Goal: Find specific page/section: Find specific page/section

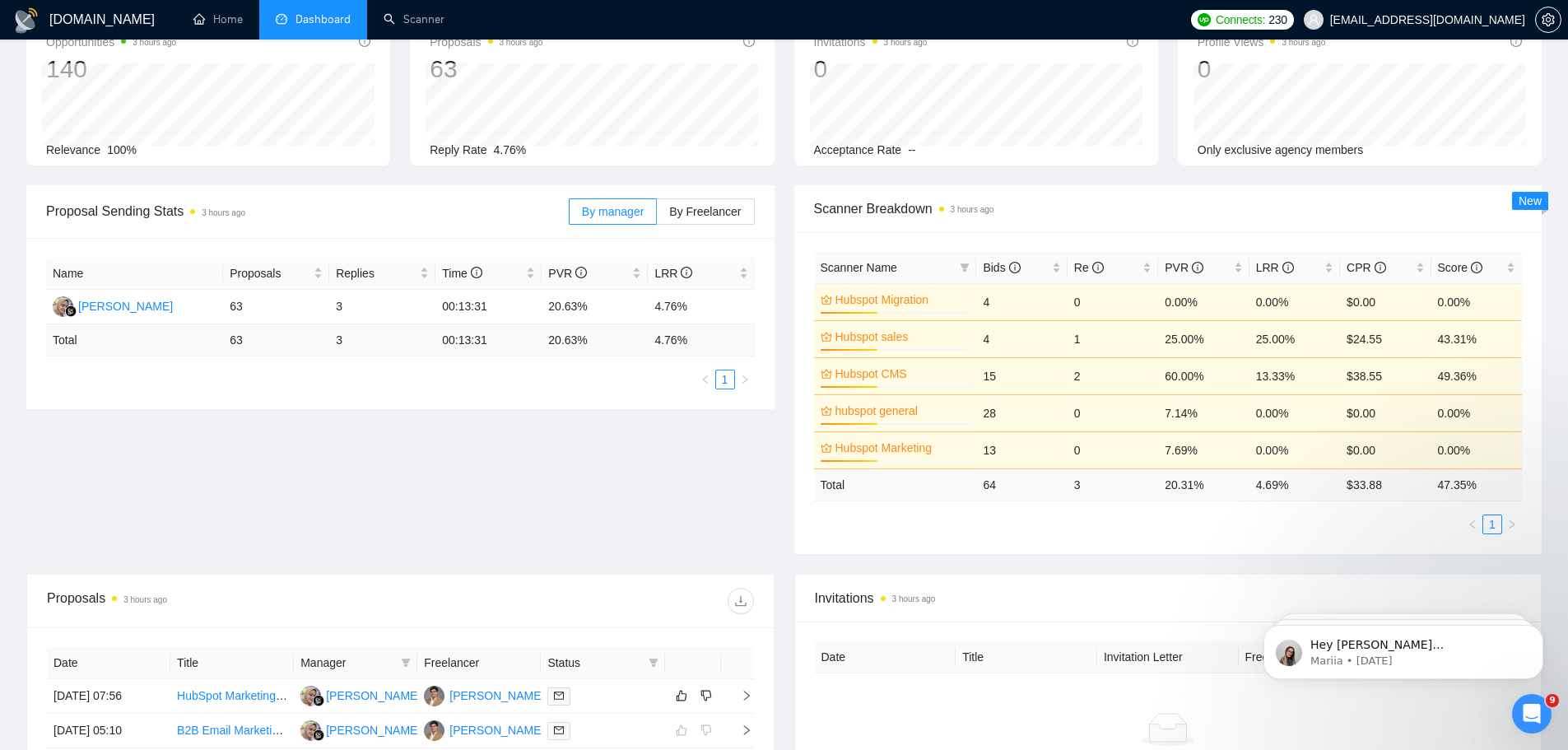
scroll to position [104, 0]
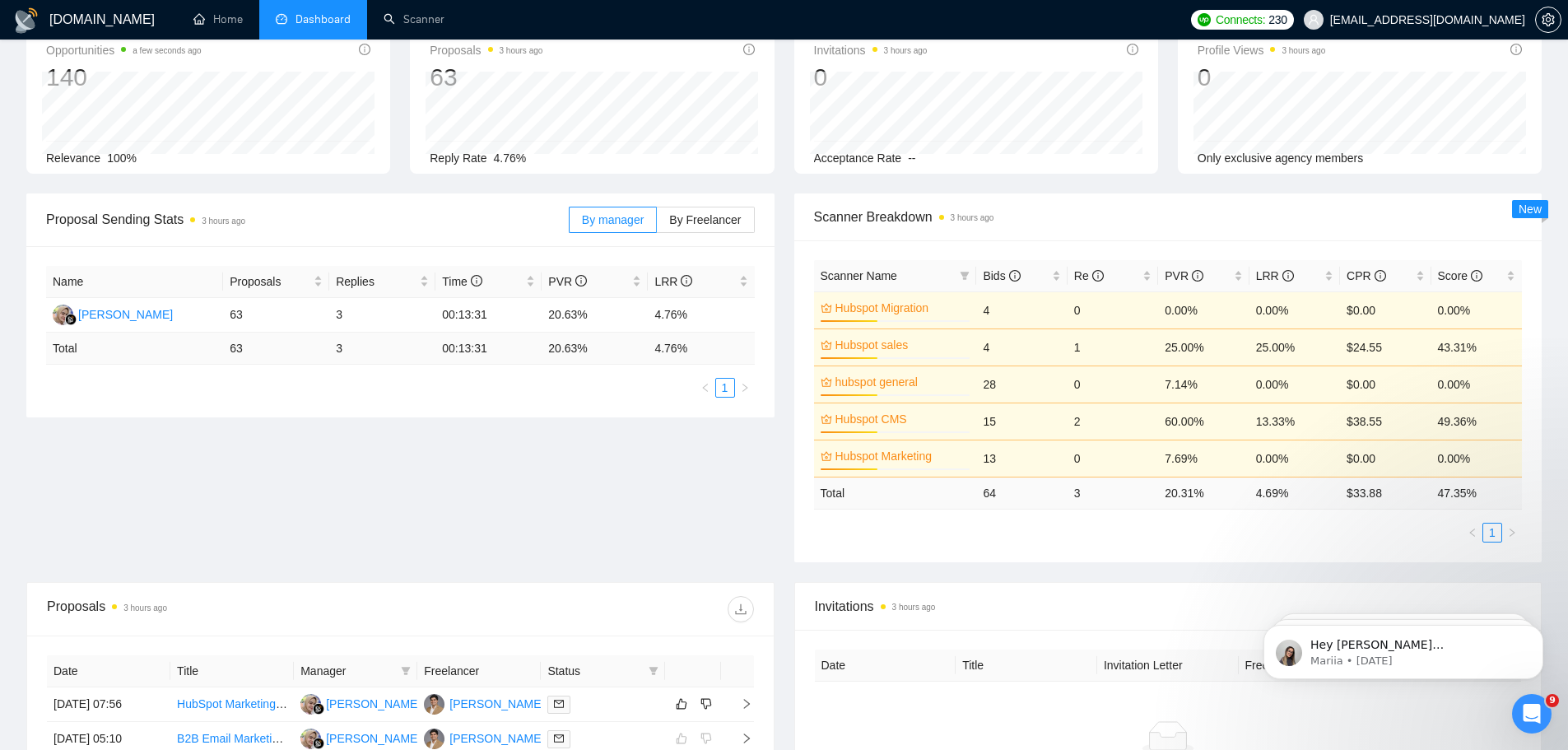
scroll to position [19, 0]
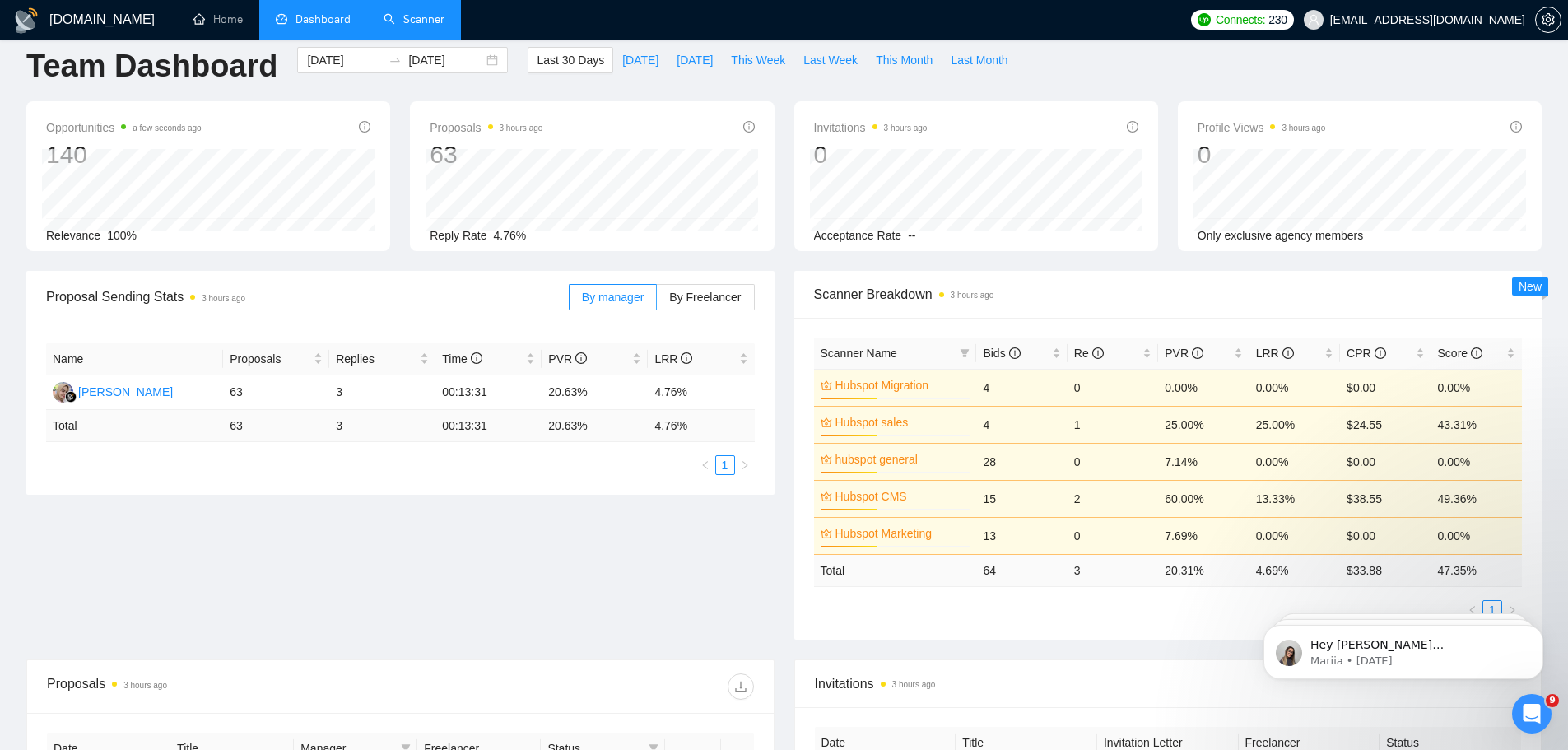
click at [408, 12] on link "Scanner" at bounding box center [413, 19] width 61 height 14
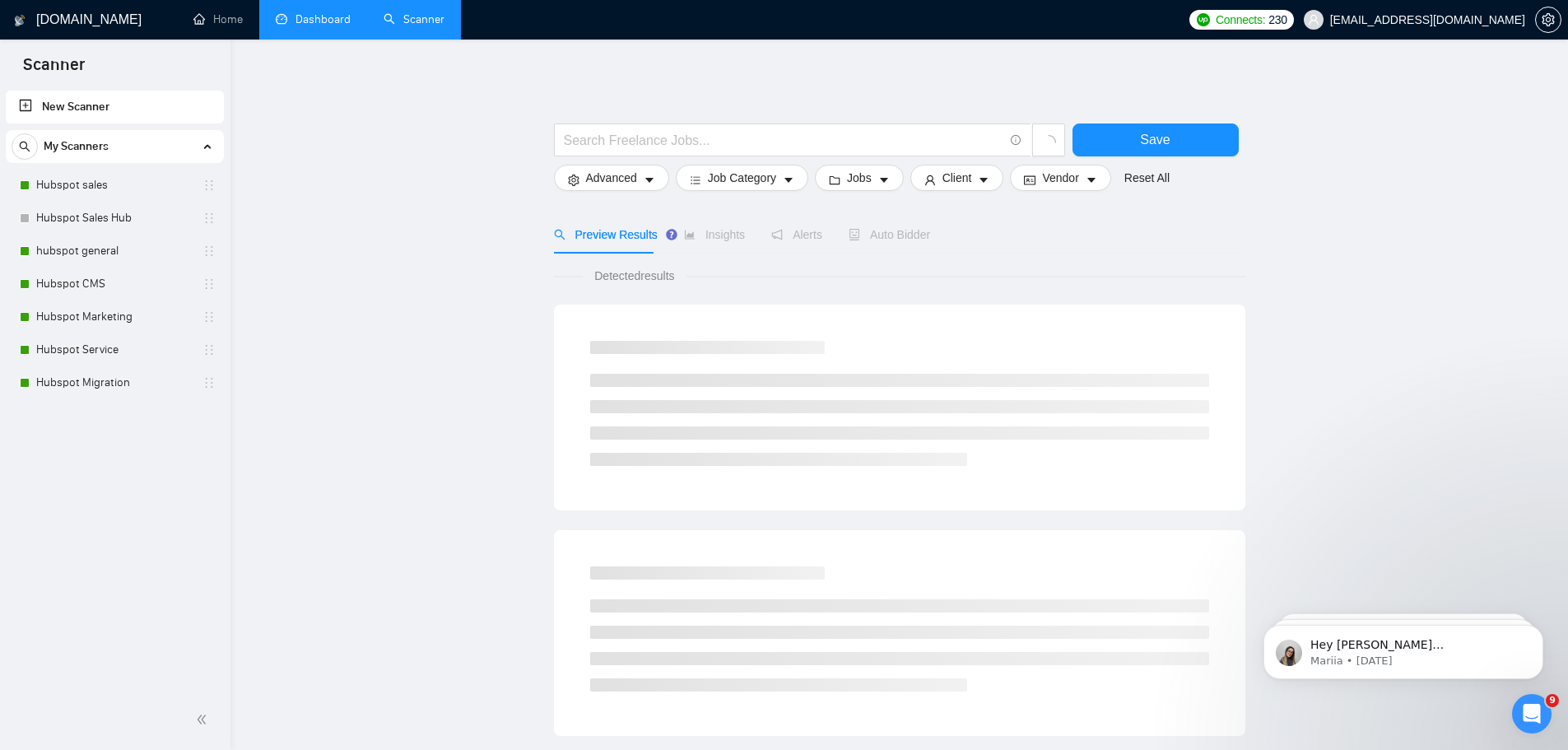
click at [306, 20] on link "Dashboard" at bounding box center [313, 19] width 74 height 14
